Goal: Transaction & Acquisition: Purchase product/service

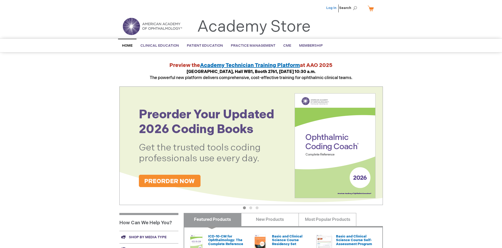
click at [332, 8] on link "Log In" at bounding box center [331, 8] width 10 height 4
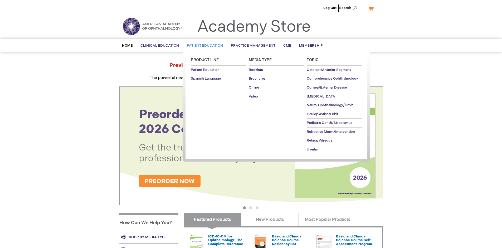
click at [203, 46] on span "Patient Education" at bounding box center [205, 45] width 36 height 4
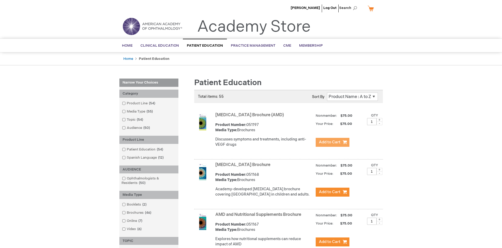
click at [332, 142] on span "Add to Cart" at bounding box center [330, 142] width 22 height 5
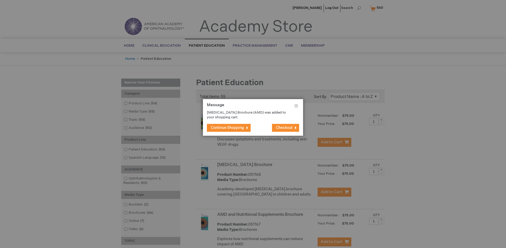
click at [227, 128] on span "Continue Shopping" at bounding box center [227, 127] width 33 height 4
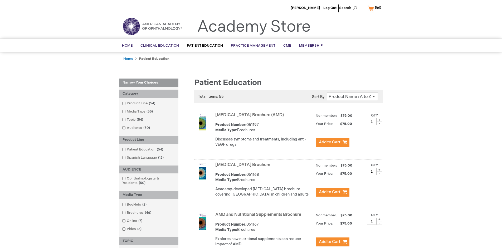
click at [259, 217] on link "AMD and Nutritional Supplements Brochure" at bounding box center [258, 214] width 86 height 5
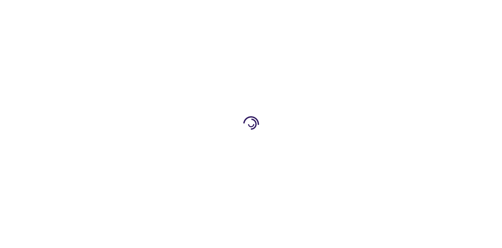
type input "1"
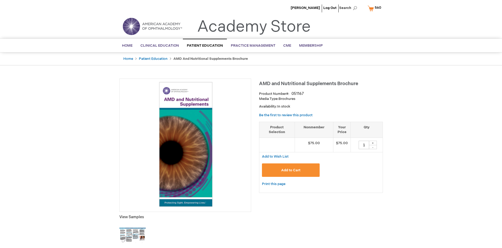
click at [291, 170] on span "Add to Cart" at bounding box center [290, 170] width 19 height 4
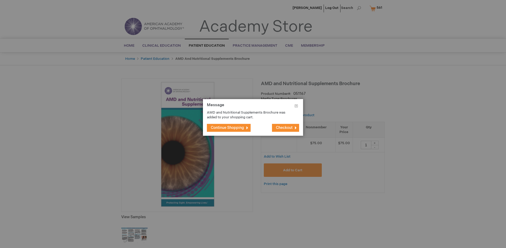
click at [227, 128] on span "Continue Shopping" at bounding box center [227, 127] width 33 height 4
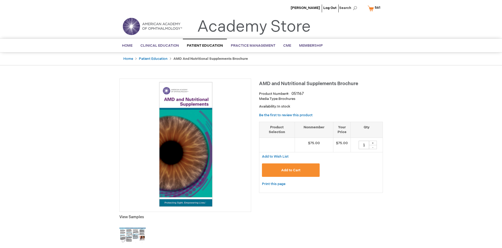
click at [375, 8] on span "561" at bounding box center [378, 8] width 6 height 4
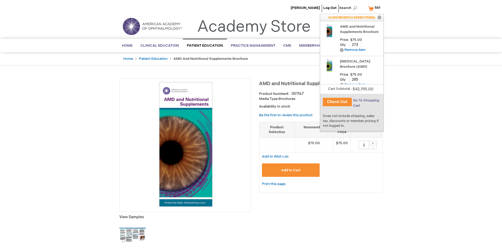
click at [366, 100] on span "Go To Shopping Cart" at bounding box center [366, 102] width 26 height 9
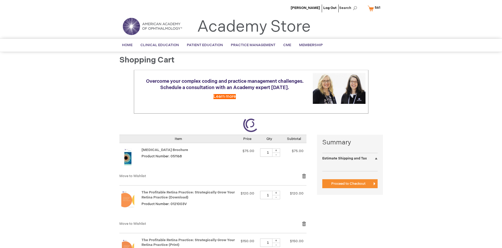
select select "US"
select select "41"
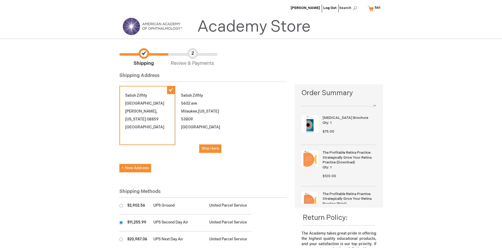
click at [121, 222] on input "radio" at bounding box center [120, 222] width 3 height 3
